Goal: Transaction & Acquisition: Purchase product/service

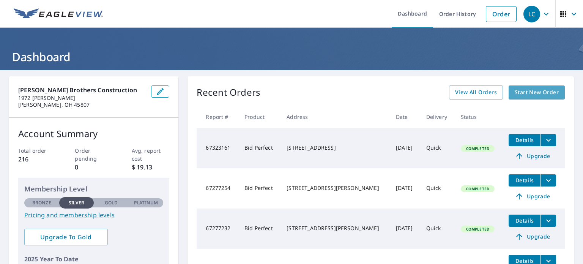
click at [527, 91] on span "Start New Order" at bounding box center [537, 92] width 44 height 9
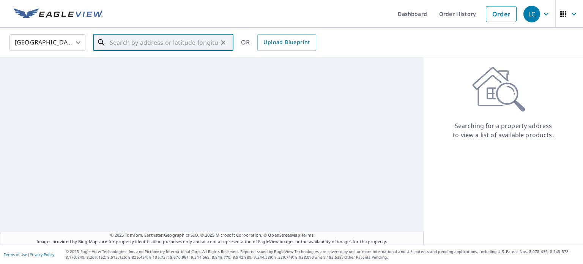
click at [190, 43] on input "text" at bounding box center [164, 42] width 108 height 21
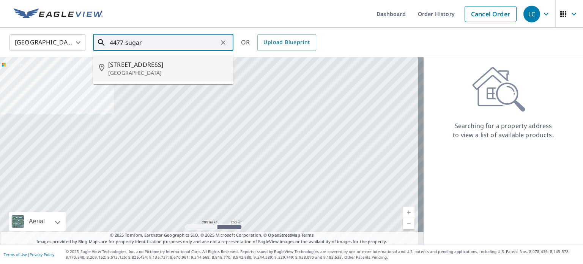
click at [205, 68] on span "[STREET_ADDRESS]" at bounding box center [167, 64] width 119 height 9
type input "[STREET_ADDRESS]"
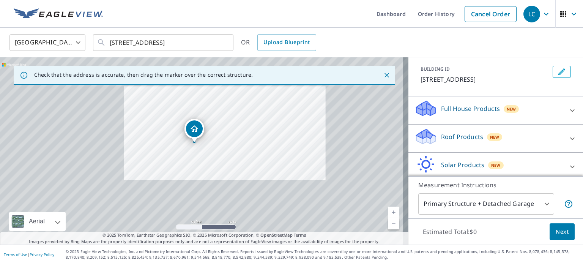
scroll to position [71, 0]
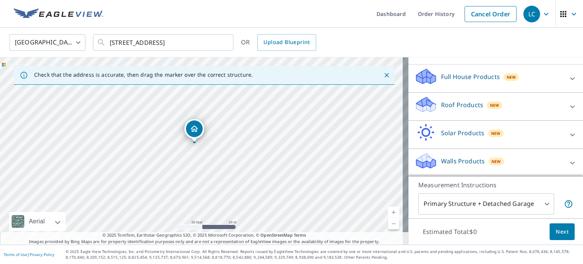
click at [521, 105] on div "Roof Products New" at bounding box center [488, 107] width 149 height 22
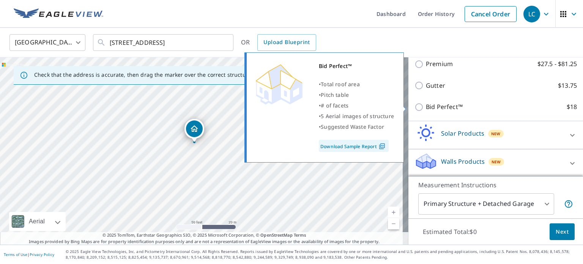
click at [446, 104] on p "Bid Perfect™" at bounding box center [444, 106] width 37 height 9
click at [426, 104] on input "Bid Perfect™ $18" at bounding box center [419, 106] width 11 height 9
checkbox input "true"
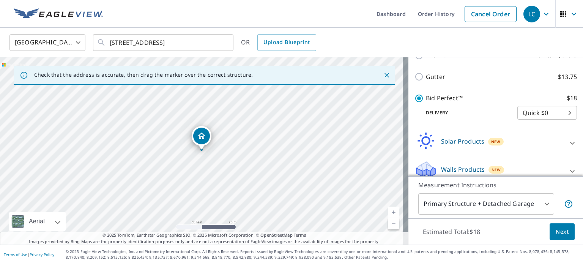
scroll to position [161, 0]
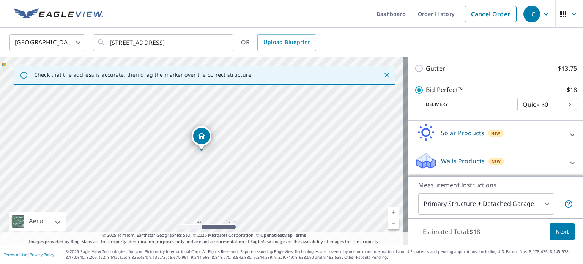
click at [543, 205] on body "LC LC Dashboard Order History Cancel Order LC [GEOGRAPHIC_DATA] US ​ [STREET_AD…" at bounding box center [291, 132] width 583 height 264
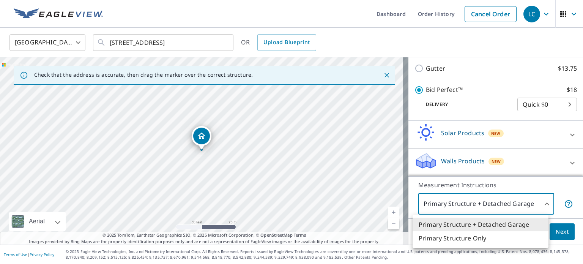
click at [543, 203] on div at bounding box center [291, 132] width 583 height 264
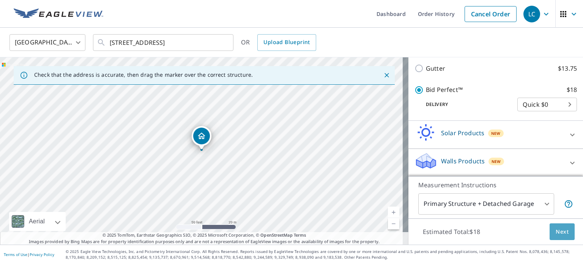
click at [560, 230] on span "Next" at bounding box center [562, 231] width 13 height 9
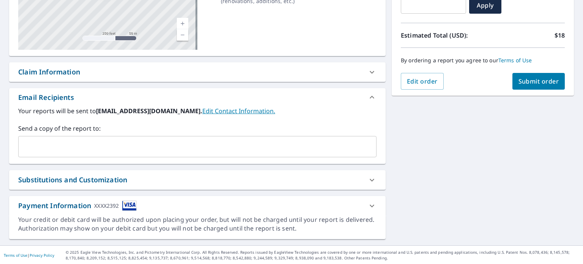
click at [545, 79] on span "Submit order" at bounding box center [538, 81] width 41 height 8
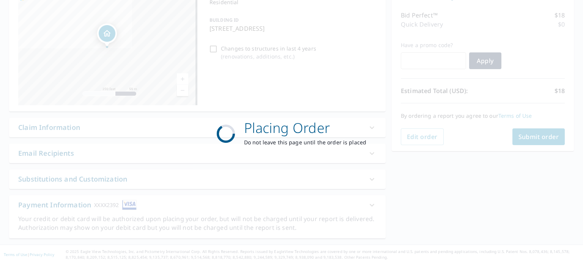
scroll to position [90, 0]
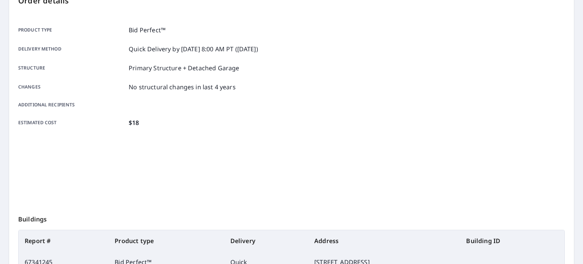
scroll to position [182, 0]
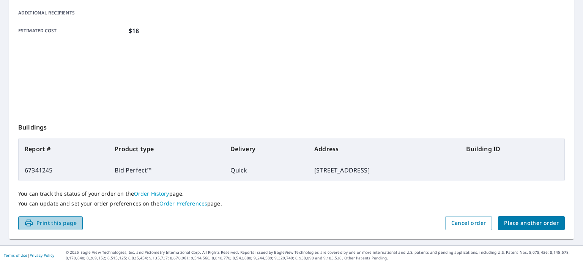
click at [62, 219] on span "Print this page" at bounding box center [50, 222] width 52 height 9
